Goal: Task Accomplishment & Management: Use online tool/utility

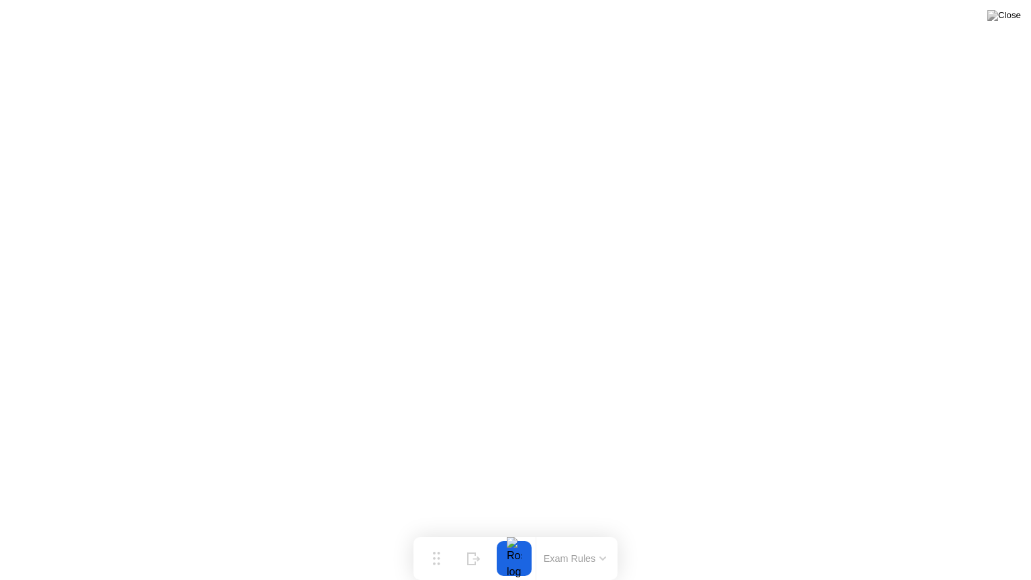
click at [1006, 24] on button at bounding box center [1004, 15] width 40 height 17
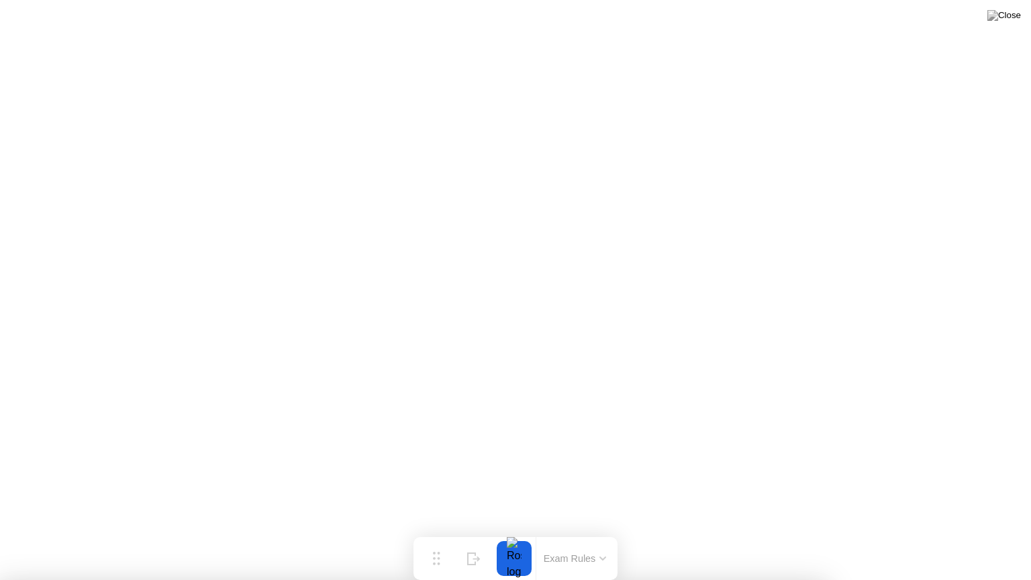
click at [1001, 24] on button at bounding box center [1004, 15] width 40 height 17
click at [1004, 24] on button at bounding box center [1004, 15] width 40 height 17
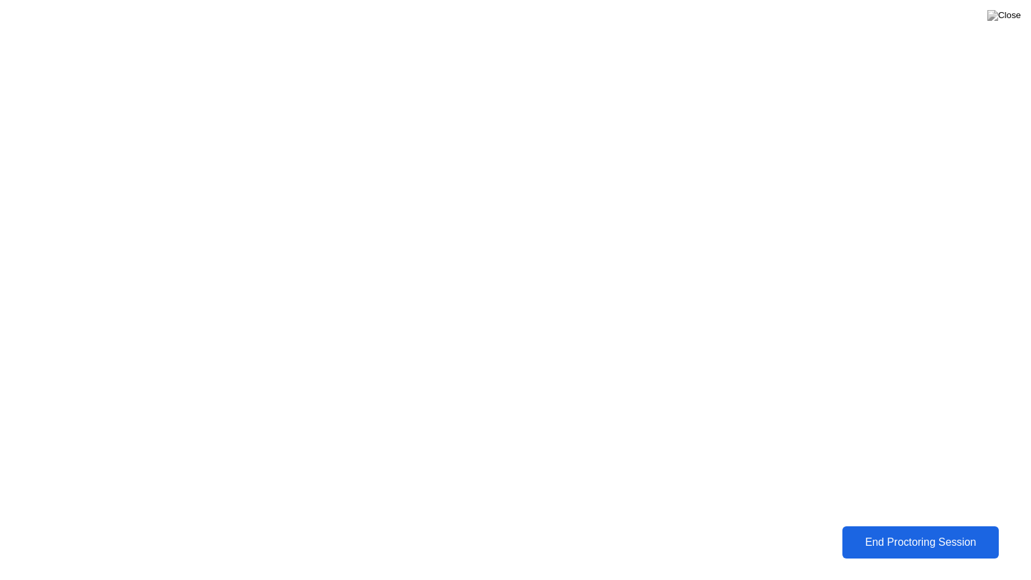
click at [854, 539] on div "End Proctoring Session" at bounding box center [920, 542] width 149 height 12
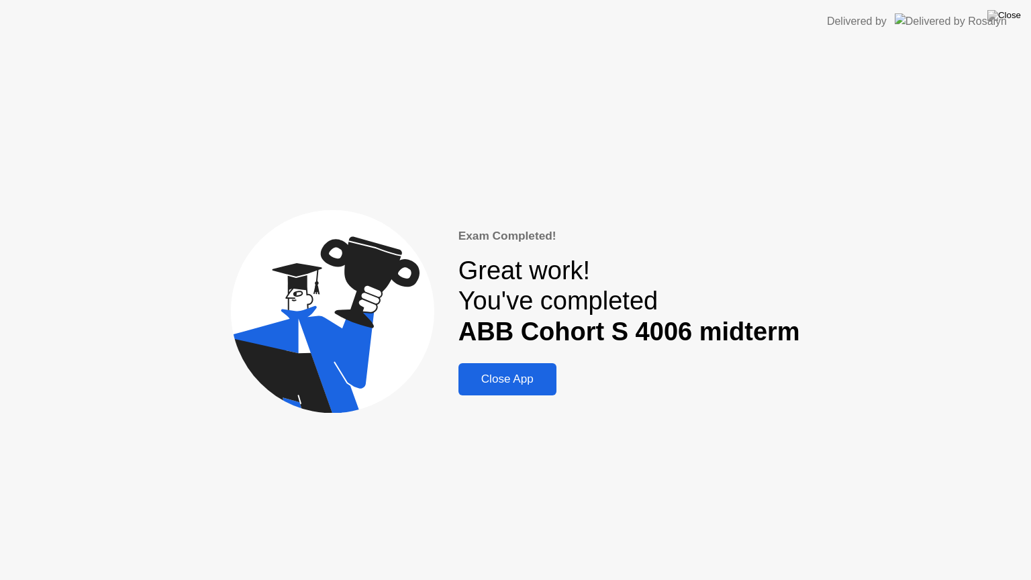
click at [547, 381] on div "Close App" at bounding box center [507, 378] width 90 height 13
